Goal: Check status: Check status

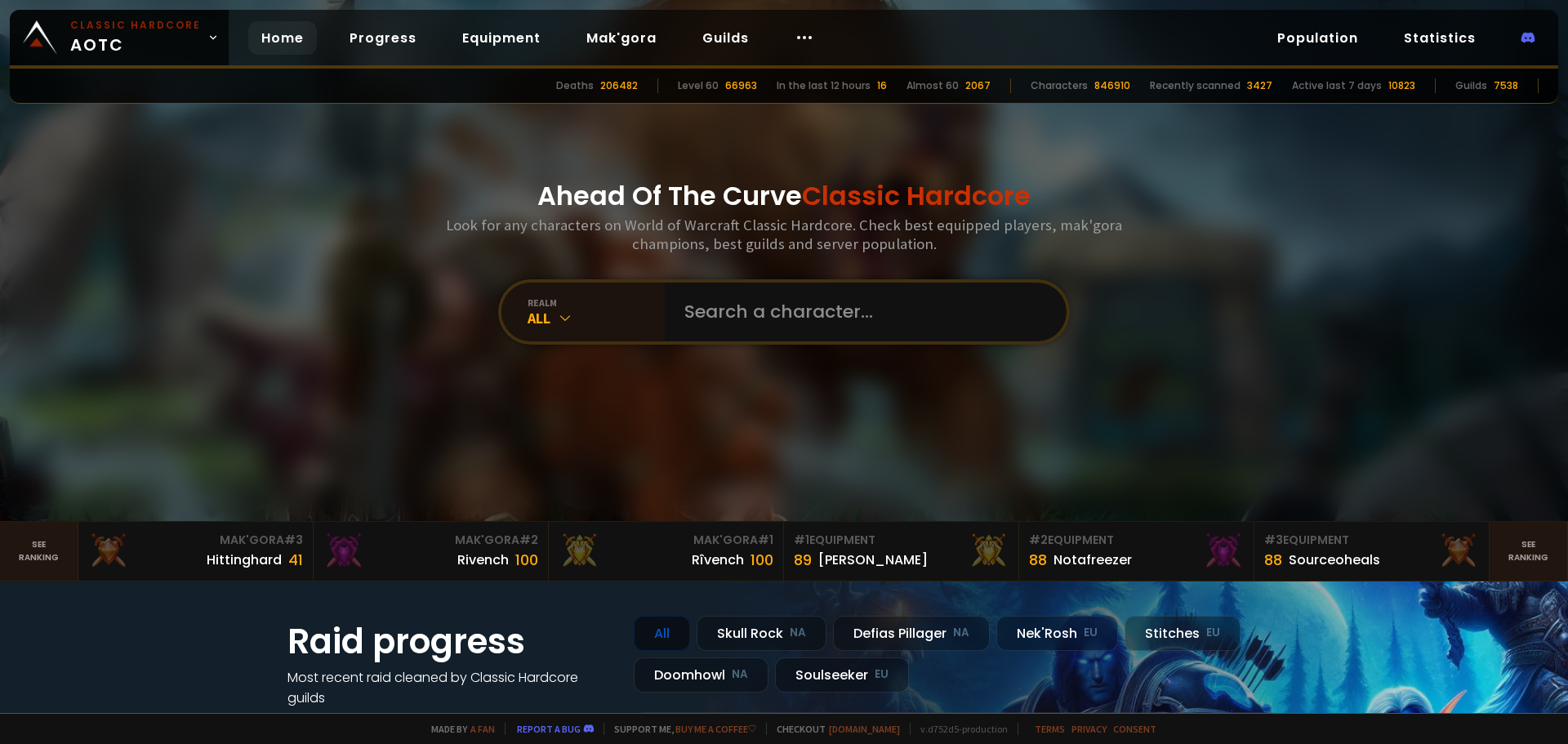
click at [712, 306] on input "text" at bounding box center [861, 312] width 373 height 59
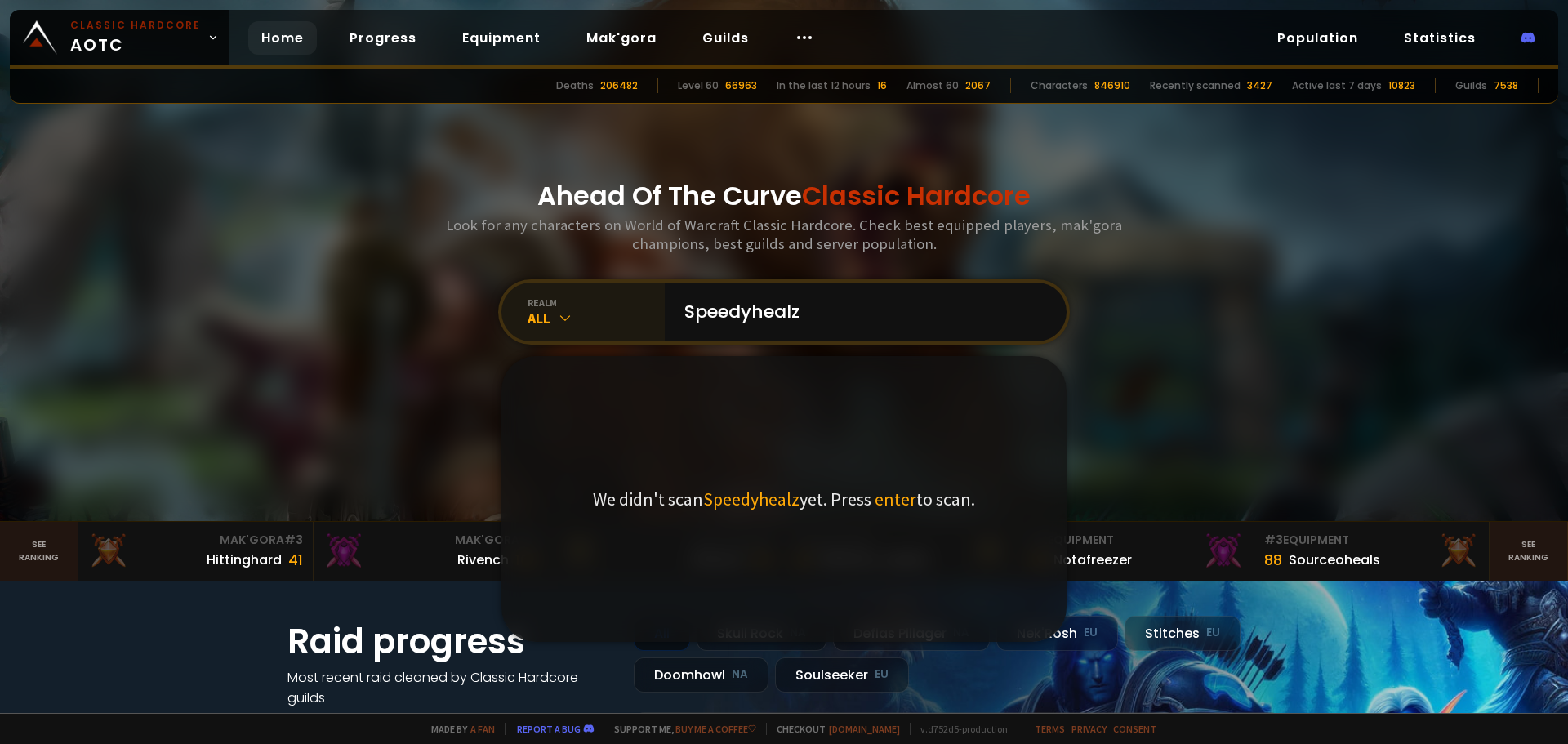
click at [578, 331] on div "realm All" at bounding box center [582, 312] width 163 height 59
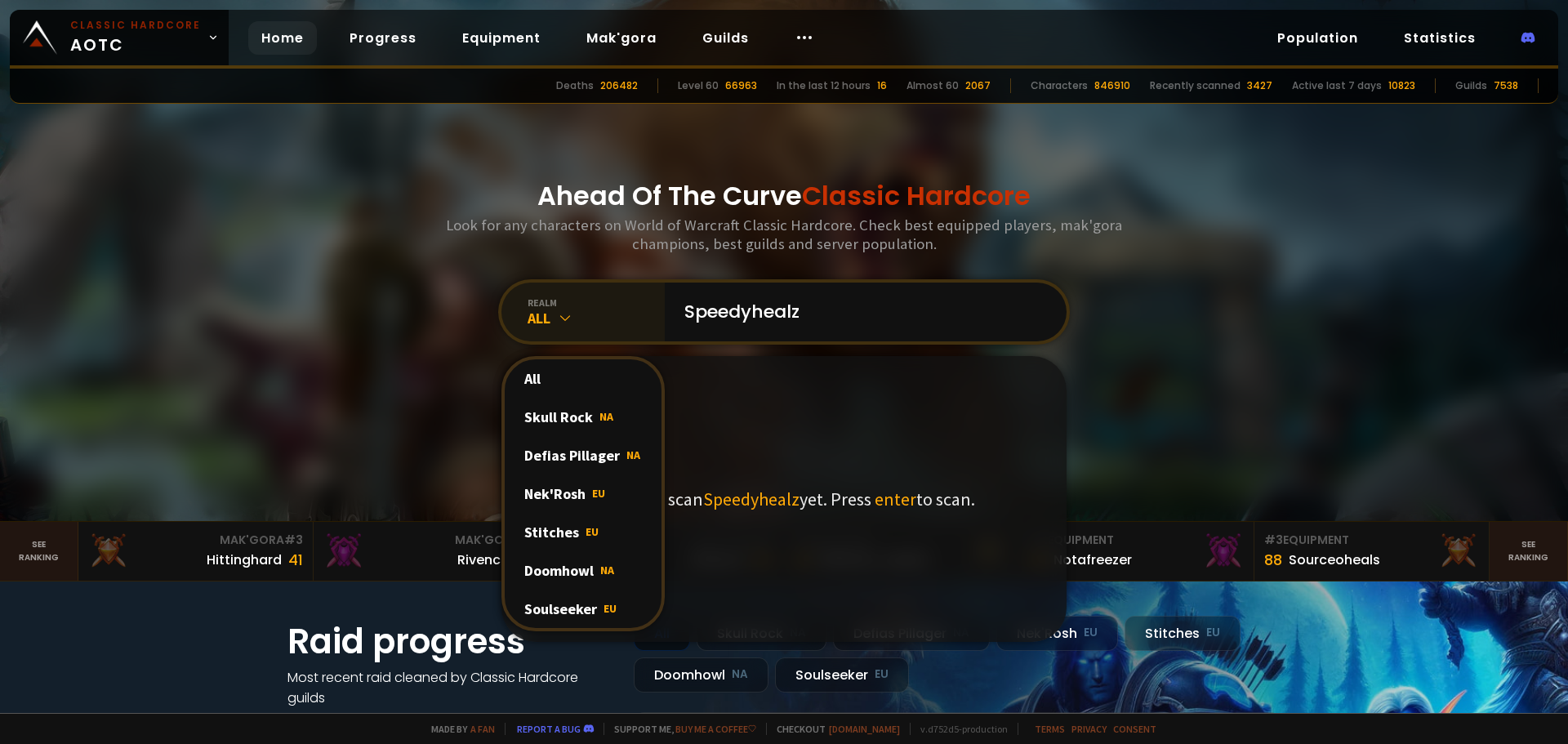
click at [578, 331] on div "realm All All Skull Rock NA Defias Pillager NA Nek'Rosh EU Stitches EU Doomhowl…" at bounding box center [582, 312] width 163 height 59
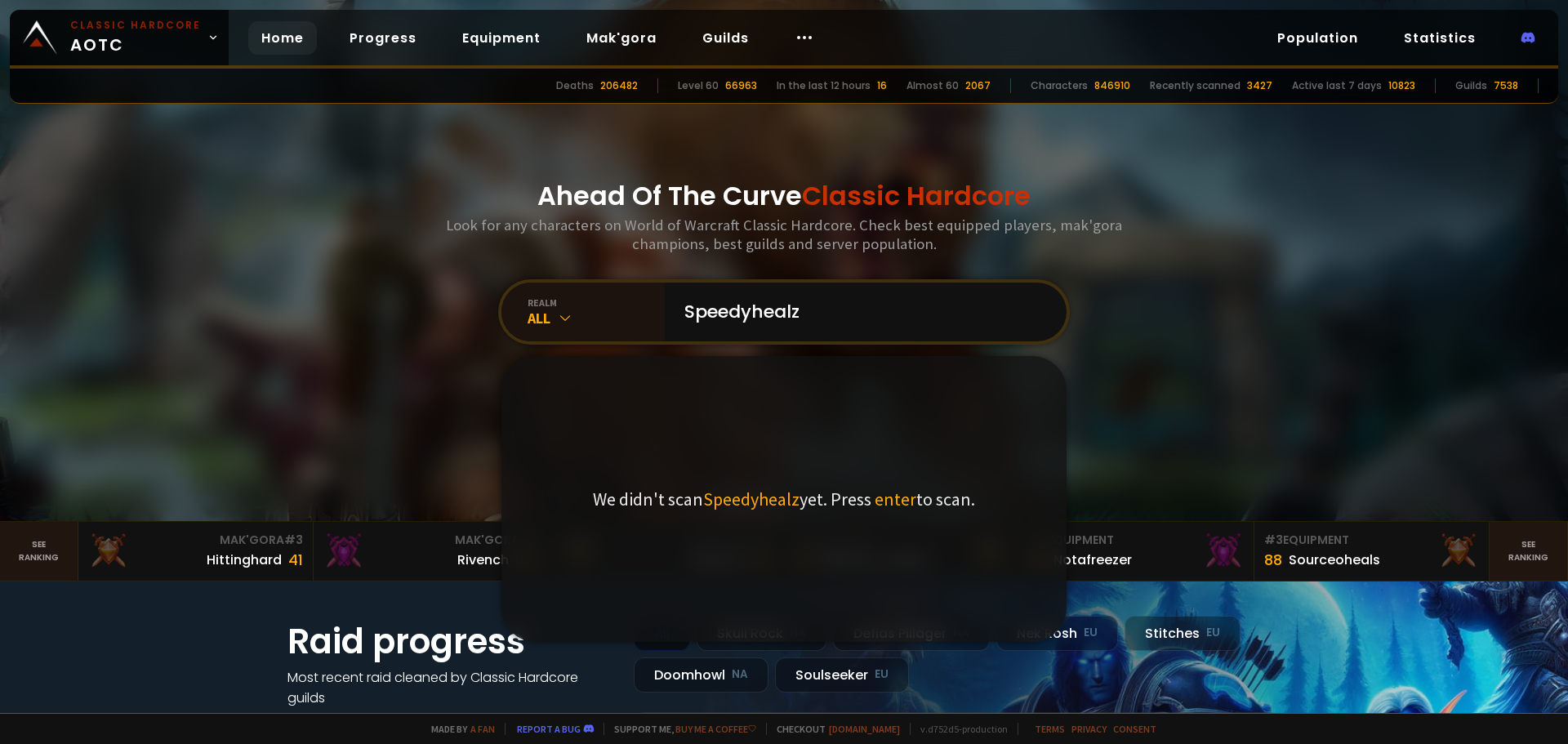
click at [634, 245] on h3 "Look for any characters on World of Warcraft Classic Hardcore. Check best equip…" at bounding box center [783, 234] width 689 height 38
click at [744, 303] on input "Speedyhealz" at bounding box center [861, 312] width 373 height 59
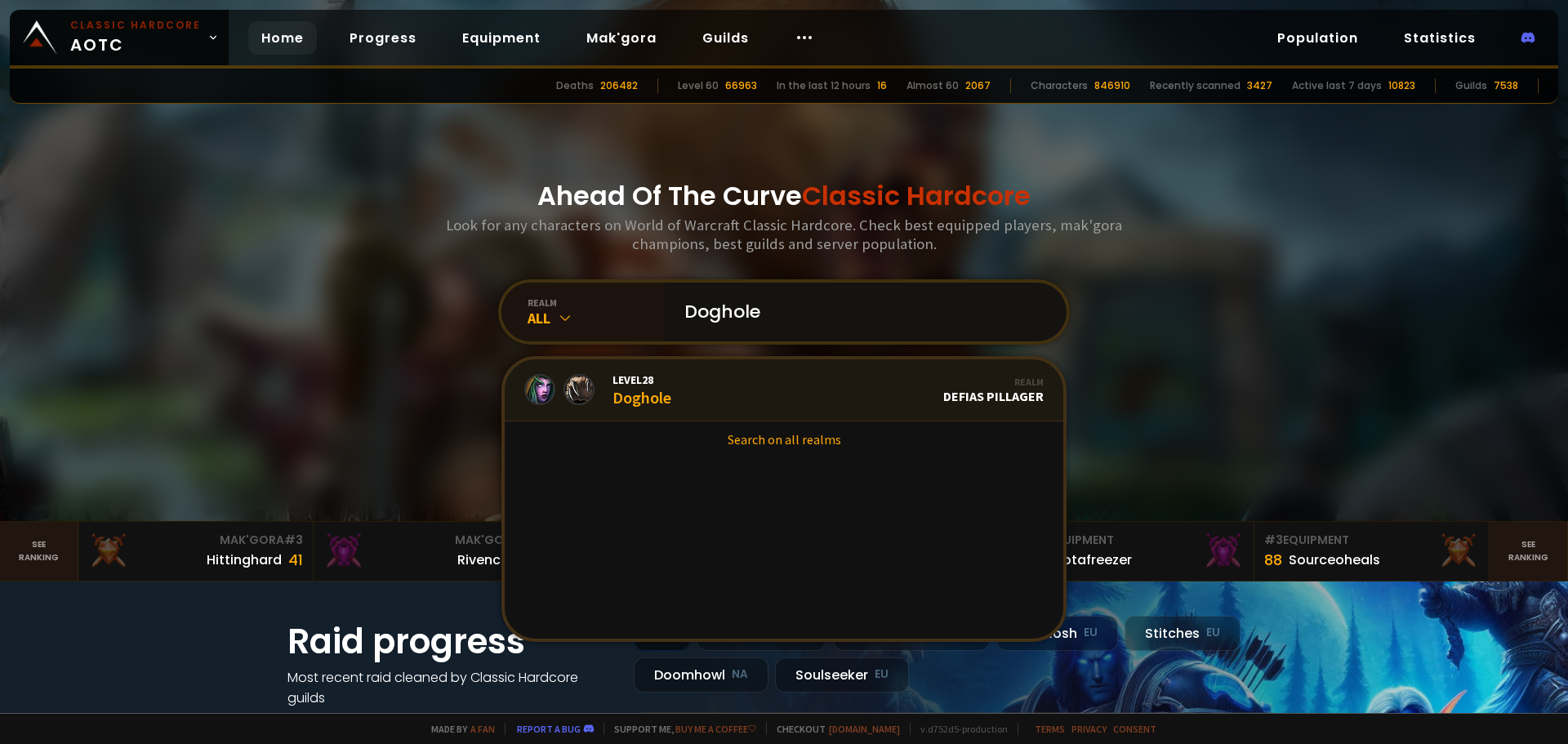
type input "Doghole"
click at [728, 384] on link "Level 28 Doghole Realm Defias Pillager" at bounding box center [784, 391] width 559 height 62
